Goal: Information Seeking & Learning: Learn about a topic

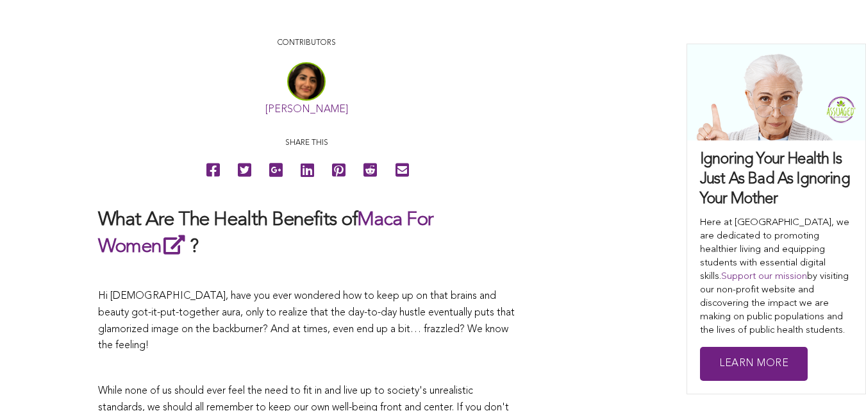
scroll to position [337, 0]
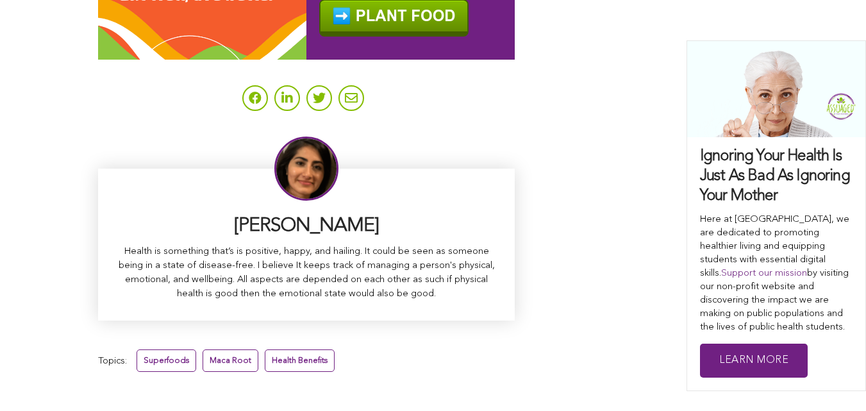
scroll to position [8246, 0]
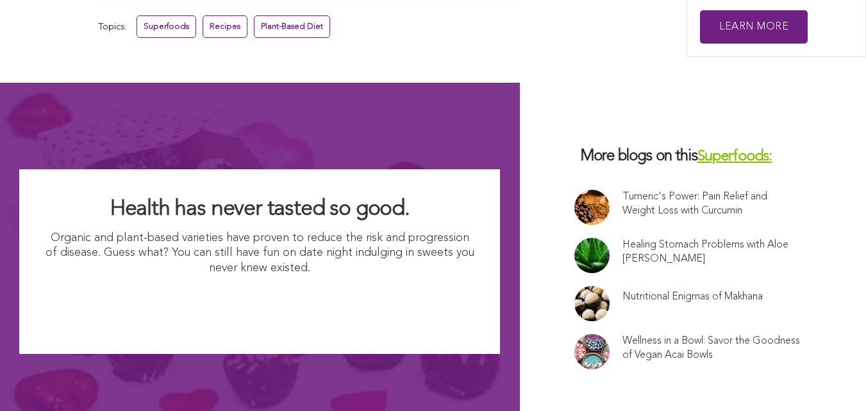
scroll to position [10147, 0]
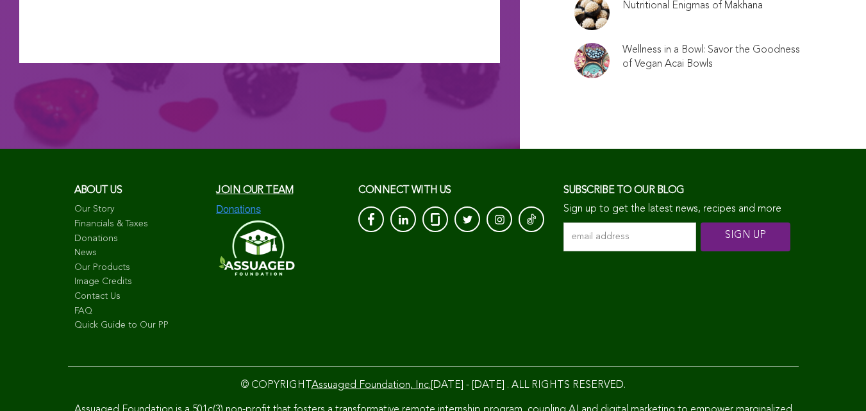
click at [216, 185] on span "Join our team" at bounding box center [254, 190] width 77 height 10
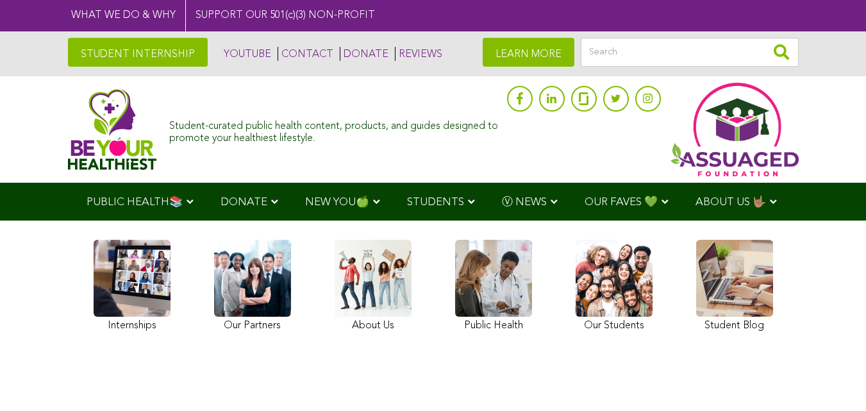
click at [68, 128] on img at bounding box center [112, 128] width 89 height 81
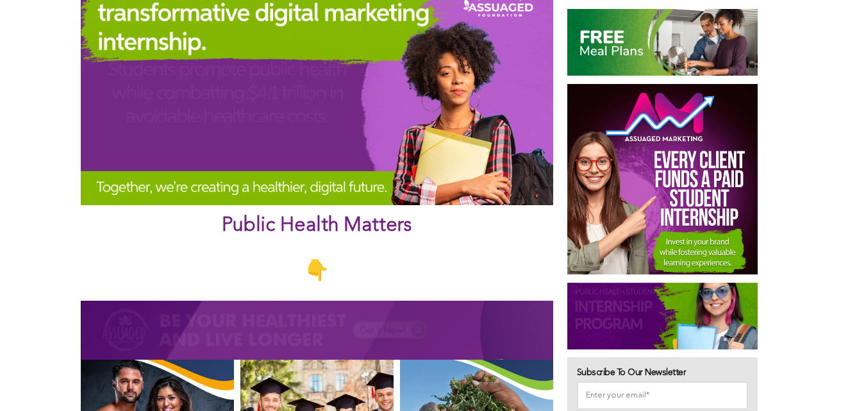
scroll to position [535, 0]
